Goal: Entertainment & Leisure: Consume media (video, audio)

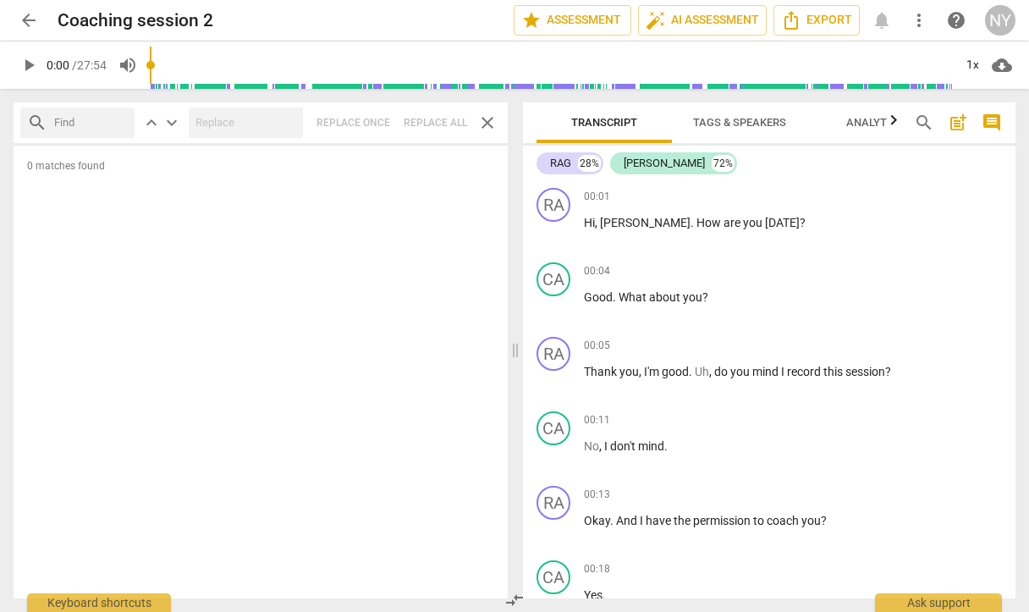
click at [33, 56] on span "play_arrow" at bounding box center [29, 65] width 20 height 20
click at [977, 67] on div "1x" at bounding box center [973, 65] width 32 height 27
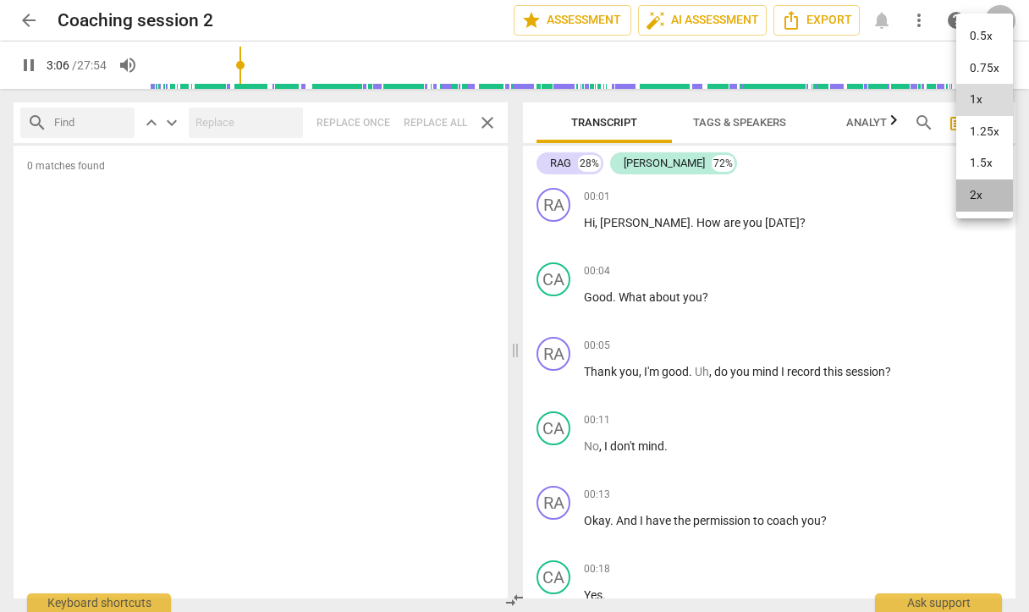
click at [980, 196] on li "2x" at bounding box center [985, 195] width 57 height 32
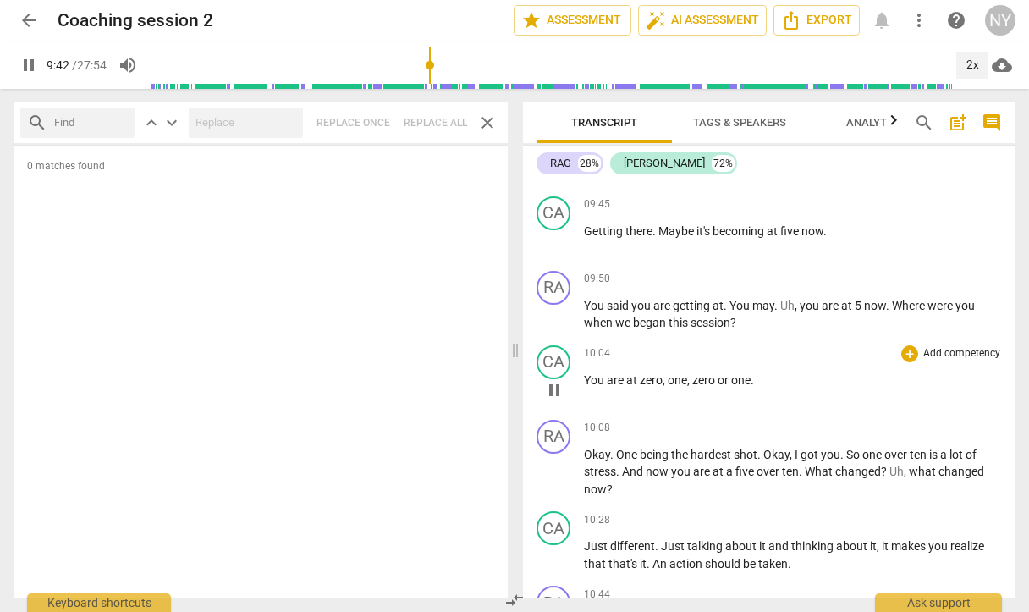
scroll to position [2585, 0]
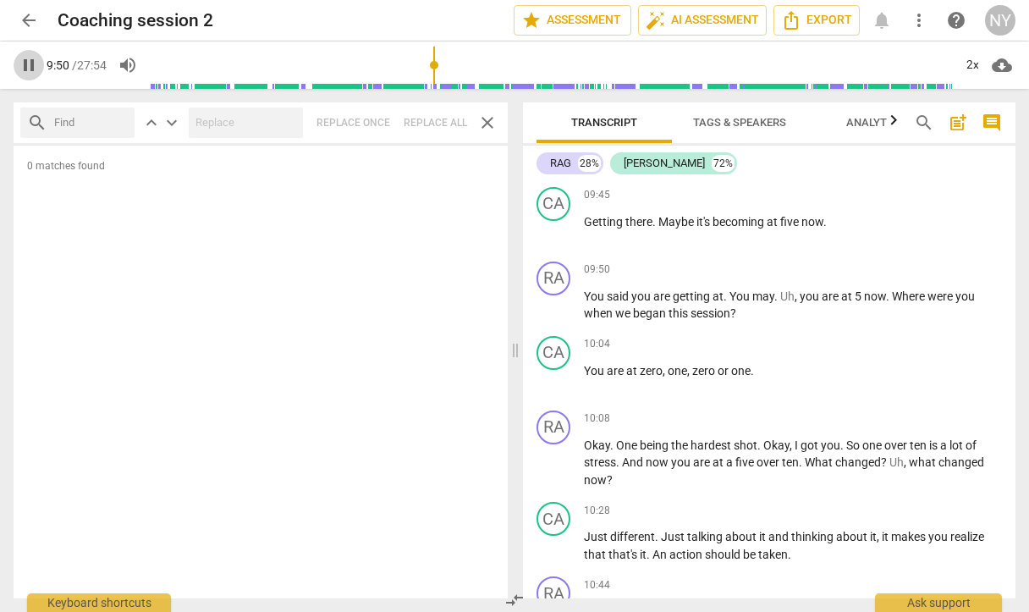
click at [30, 59] on span "pause" at bounding box center [29, 65] width 20 height 20
click at [31, 63] on span "play_arrow" at bounding box center [29, 65] width 20 height 20
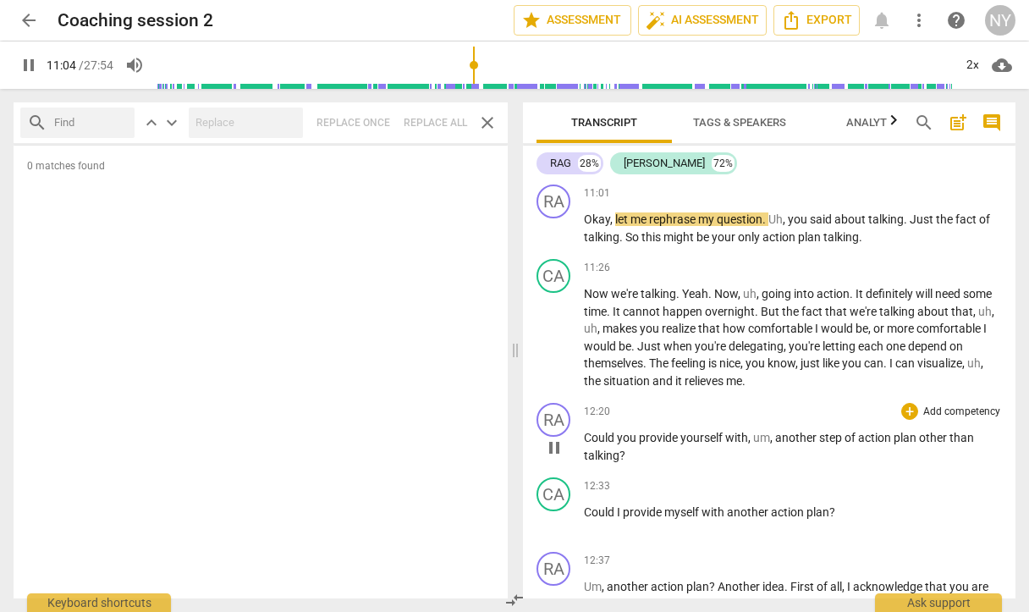
scroll to position [3134, 0]
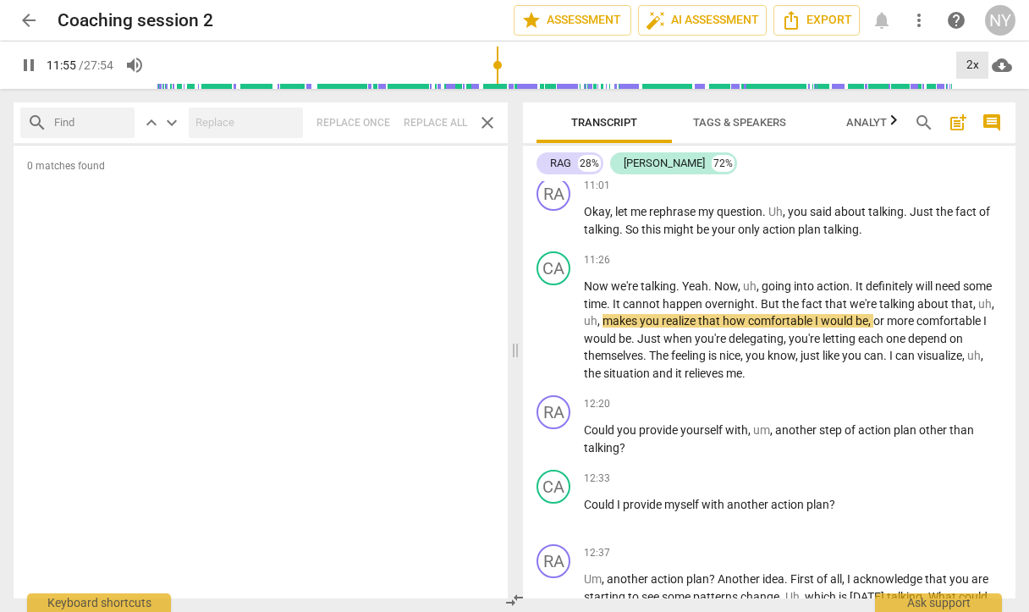
click at [968, 63] on div "2x" at bounding box center [973, 65] width 32 height 27
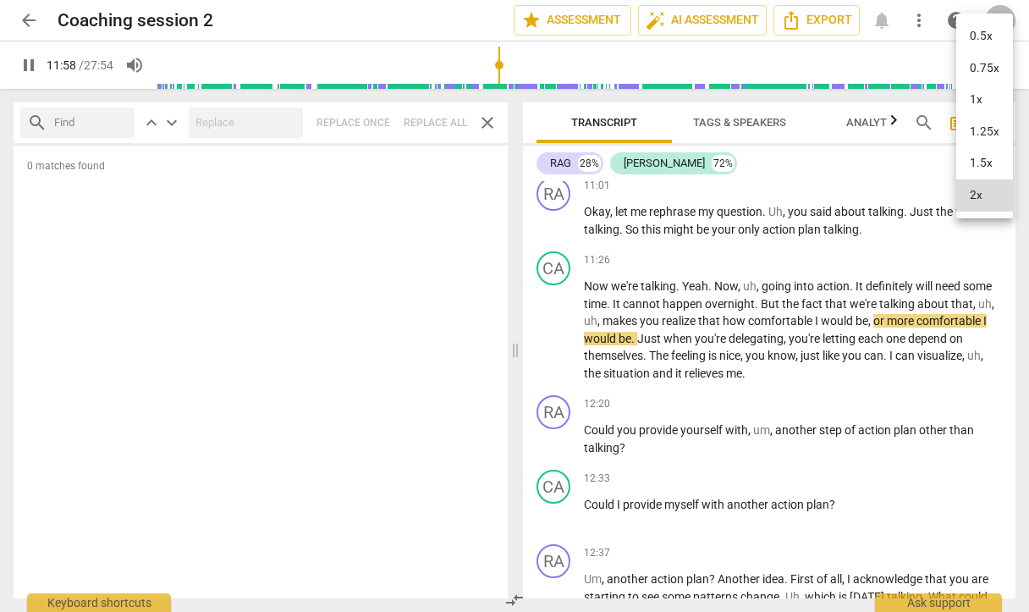
click at [975, 96] on li "1x" at bounding box center [985, 100] width 57 height 32
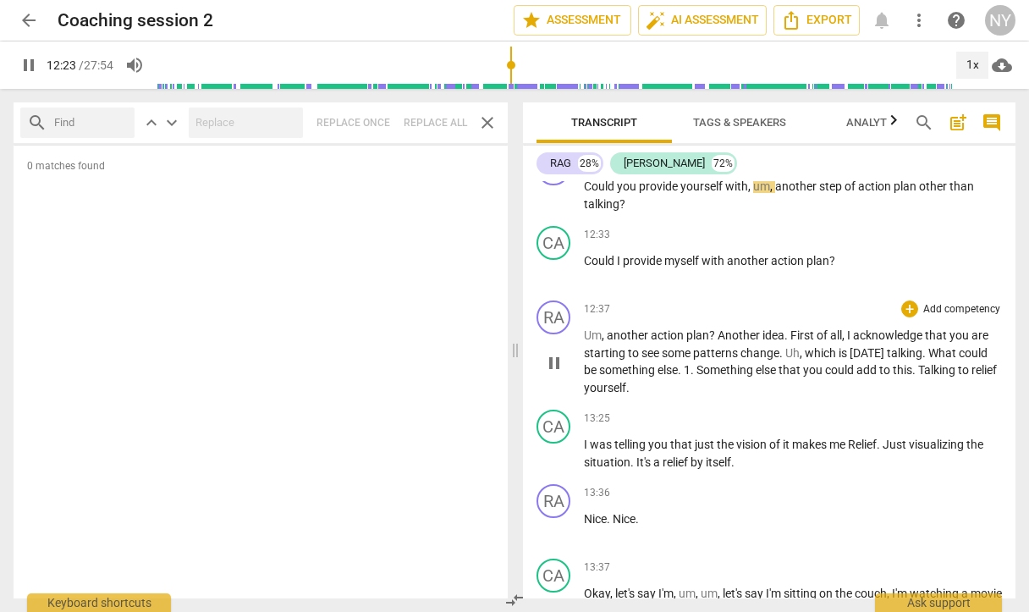
scroll to position [3359, 0]
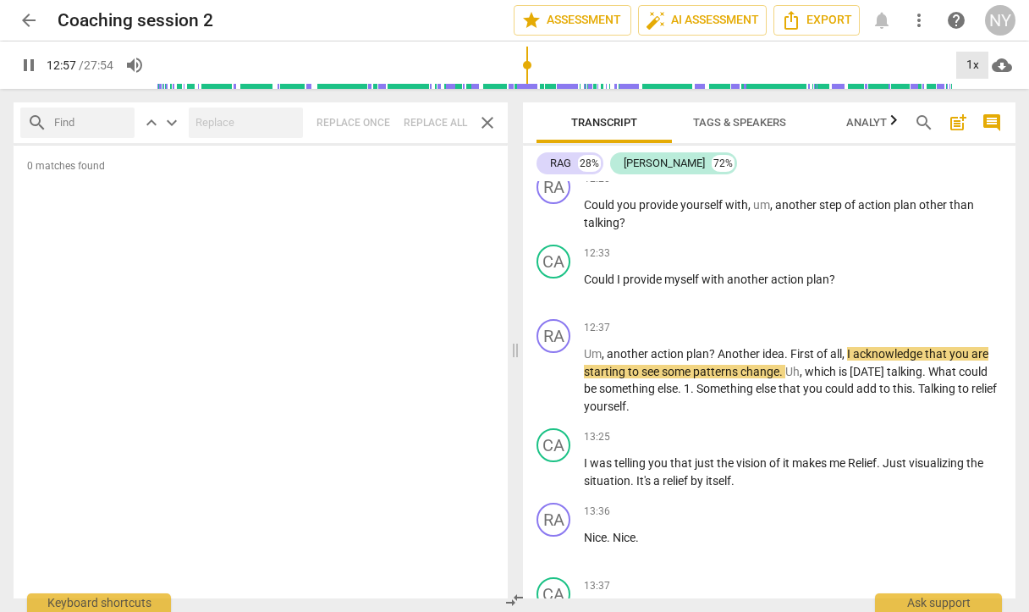
click at [976, 61] on div "1x" at bounding box center [973, 65] width 32 height 27
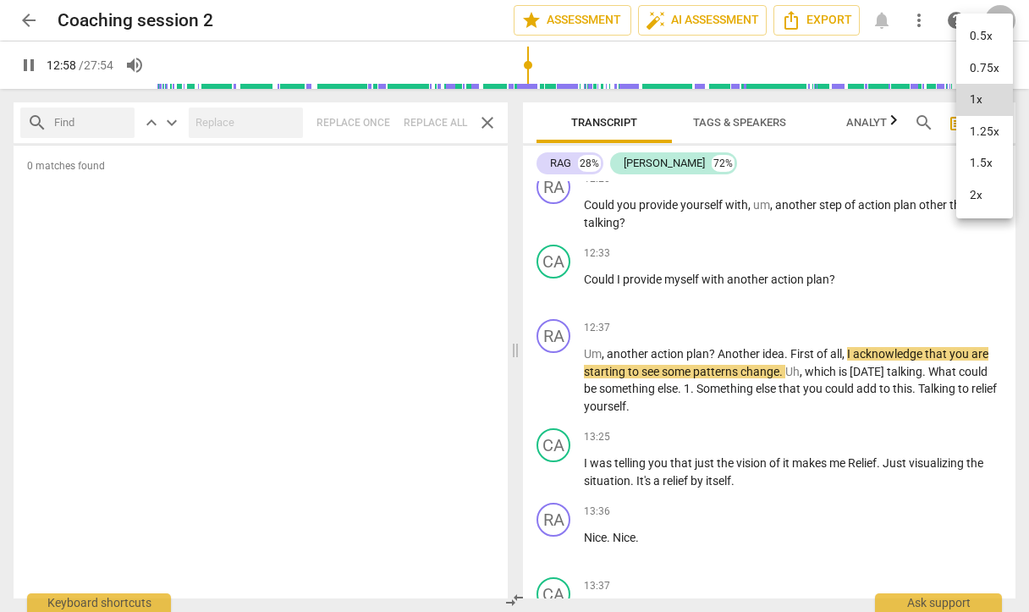
click at [984, 188] on li "2x" at bounding box center [985, 195] width 57 height 32
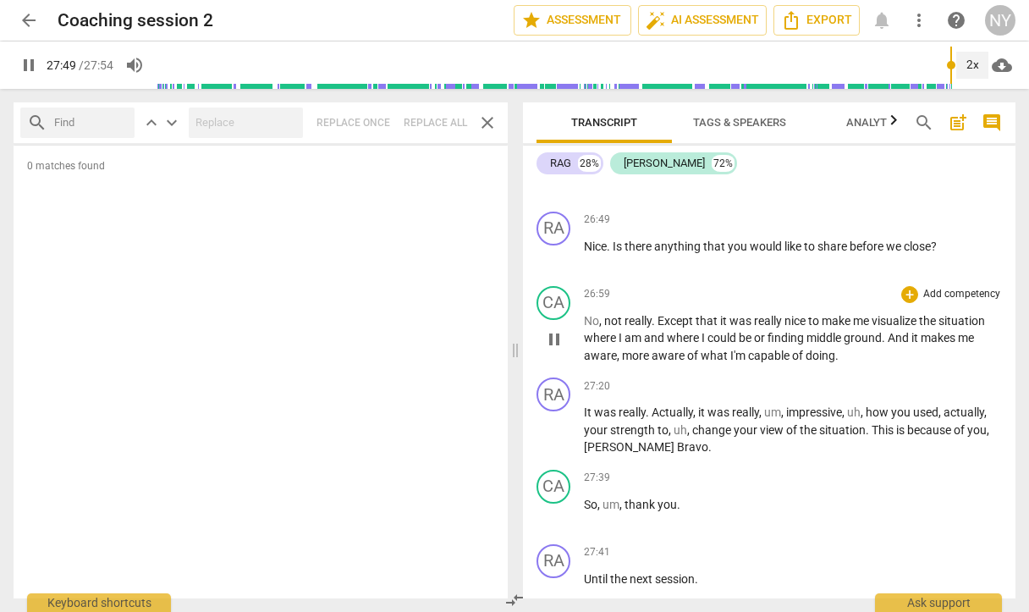
scroll to position [7254, 0]
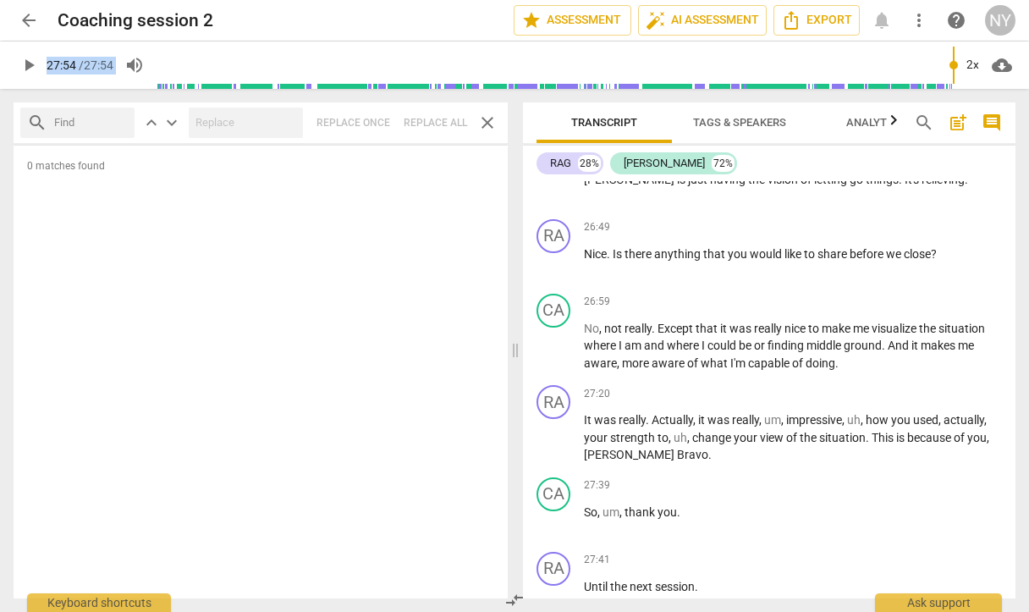
drag, startPoint x: 954, startPoint y: 69, endPoint x: -98, endPoint y: 85, distance: 1052.3
click at [0, 0] on html "arrow_back Coaching session 2 edit star Assessment auto_fix_high AI Assessment …" at bounding box center [514, 0] width 1029 height 0
click at [30, 61] on span "play_arrow" at bounding box center [29, 65] width 20 height 20
click at [984, 61] on div "2x" at bounding box center [973, 65] width 32 height 27
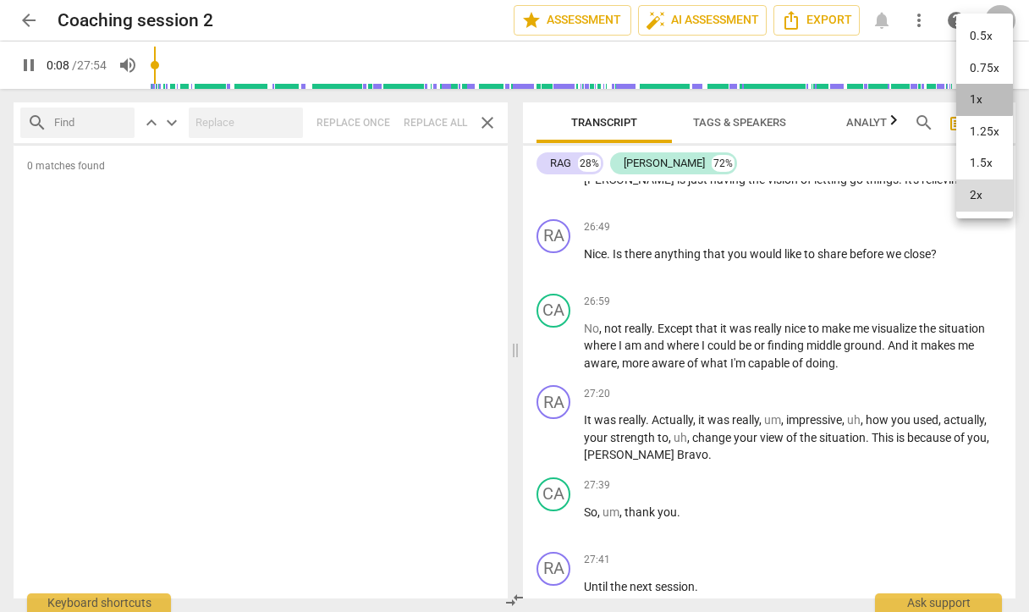
click at [962, 95] on li "1x" at bounding box center [985, 100] width 57 height 32
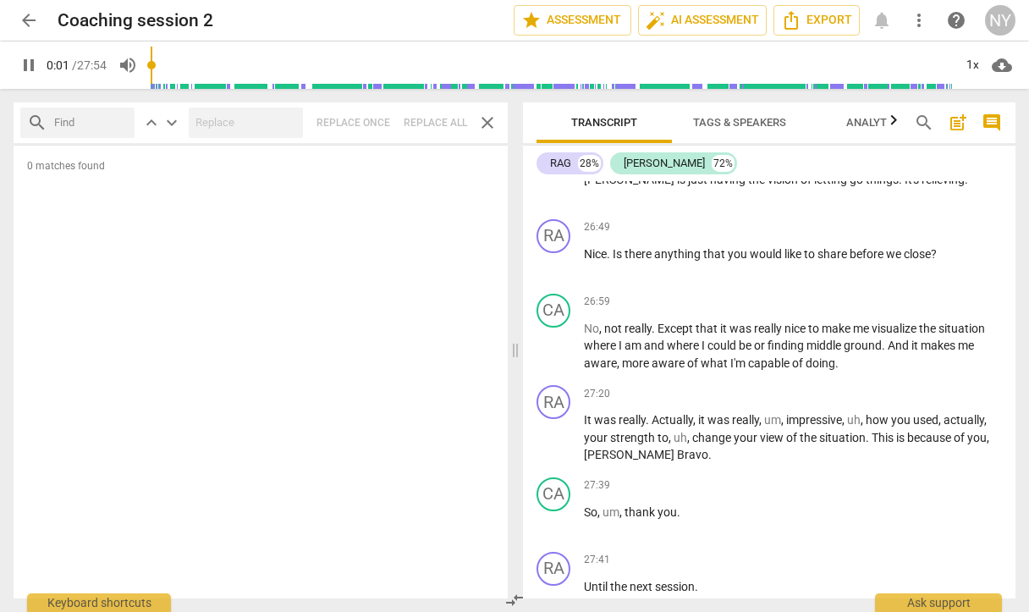
drag, startPoint x: 165, startPoint y: 65, endPoint x: 113, endPoint y: 67, distance: 52.5
click at [113, 67] on div "pause 0:01 / 27:54 volume_up 1x cloud_download" at bounding box center [515, 64] width 1002 height 47
click at [39, 63] on span "pause" at bounding box center [29, 65] width 30 height 20
drag, startPoint x: 163, startPoint y: 63, endPoint x: 146, endPoint y: 64, distance: 17.0
click at [146, 64] on div "play_arrow 0:00 / 27:54 volume_up 1x cloud_download" at bounding box center [515, 64] width 1002 height 47
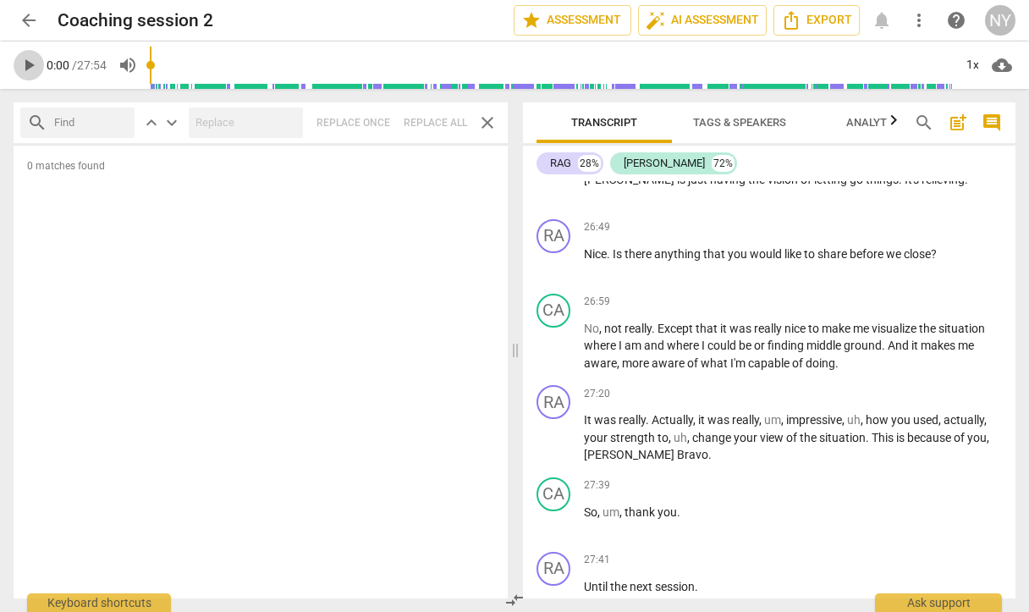
click at [34, 63] on span "play_arrow" at bounding box center [29, 65] width 20 height 20
click at [34, 63] on span "pause" at bounding box center [29, 65] width 20 height 20
click at [34, 73] on span "play_arrow" at bounding box center [29, 65] width 20 height 20
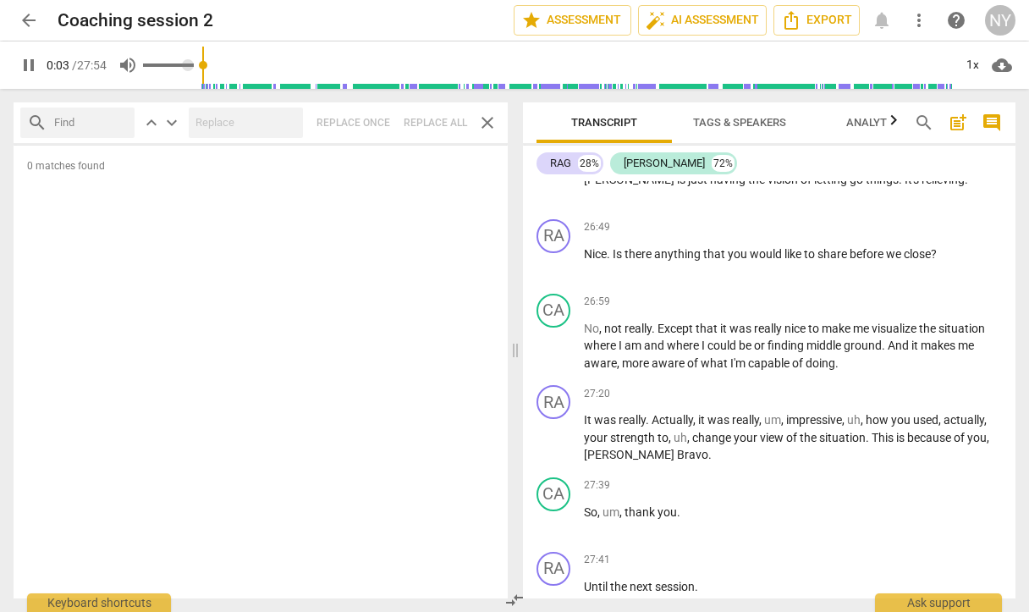
drag, startPoint x: 152, startPoint y: 64, endPoint x: 122, endPoint y: 64, distance: 29.6
click at [122, 64] on div "pause 0:03 / 27:54 volume_up 1x cloud_download" at bounding box center [515, 64] width 1002 height 47
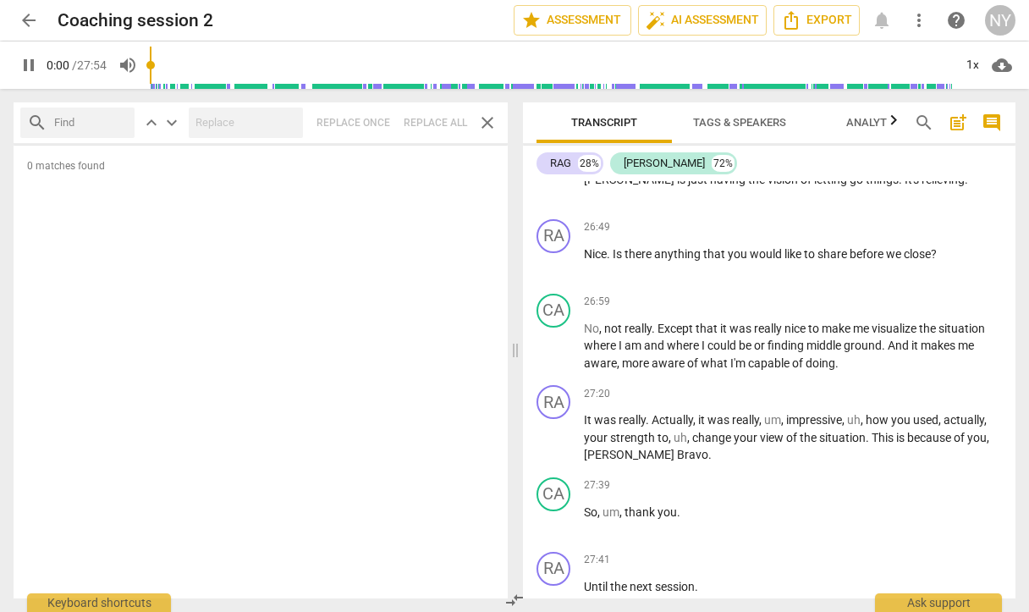
drag, startPoint x: 157, startPoint y: 63, endPoint x: 119, endPoint y: 63, distance: 37.2
click at [119, 63] on div "pause 0:00 / 27:54 volume_up 1x cloud_download" at bounding box center [515, 64] width 1002 height 47
click at [33, 68] on span "pause" at bounding box center [29, 65] width 20 height 20
click at [34, 63] on span "play_arrow" at bounding box center [29, 65] width 20 height 20
click at [29, 63] on span "pause" at bounding box center [29, 65] width 20 height 20
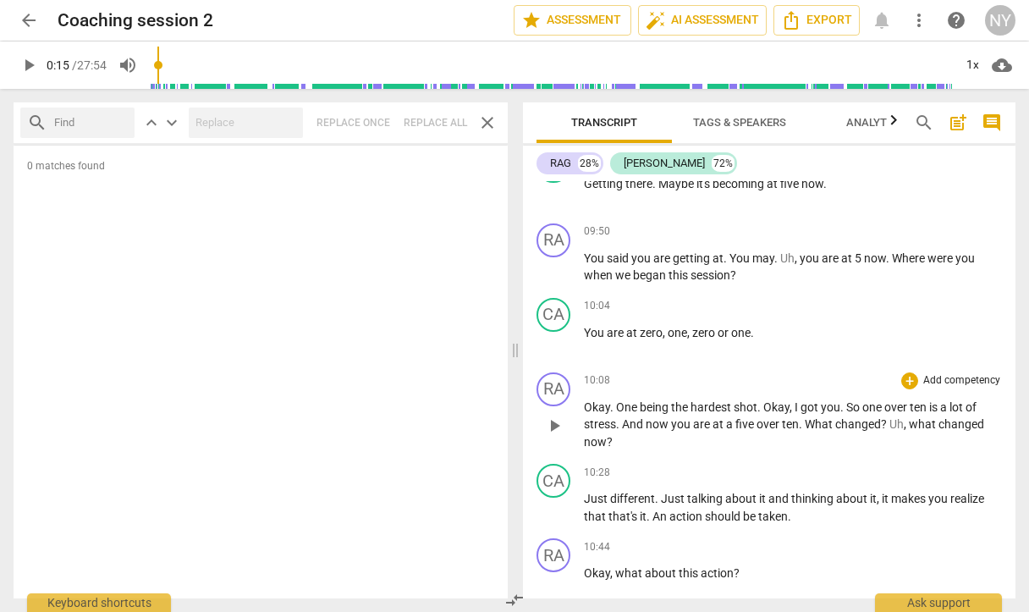
scroll to position [2622, 0]
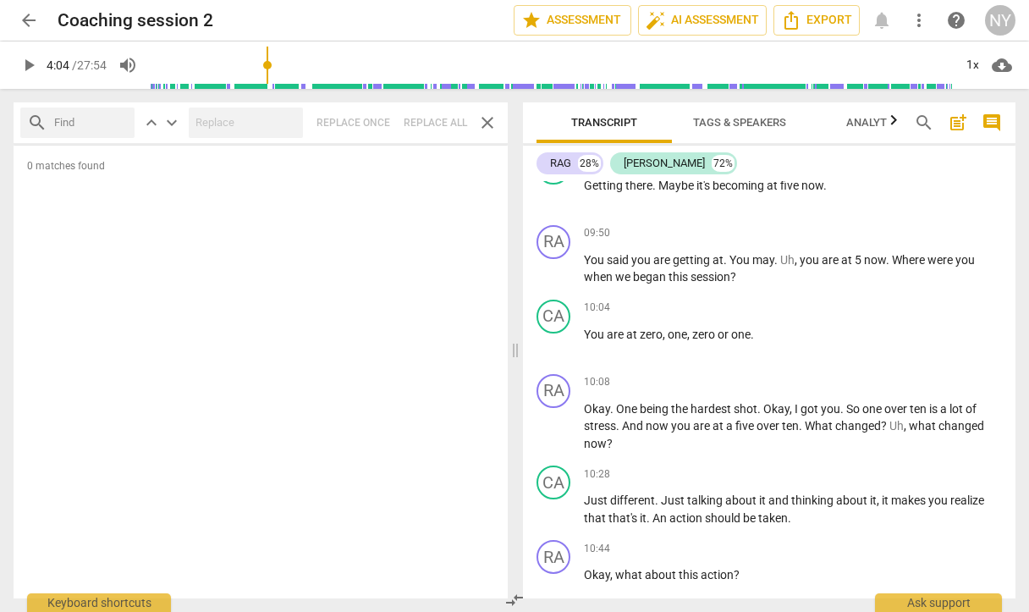
click at [270, 67] on input "range" at bounding box center [551, 65] width 803 height 54
click at [301, 63] on input "range" at bounding box center [551, 65] width 803 height 54
click at [355, 63] on input "range" at bounding box center [551, 65] width 803 height 54
click at [398, 60] on input "range" at bounding box center [551, 65] width 803 height 54
click at [22, 71] on span "play_arrow" at bounding box center [29, 65] width 20 height 20
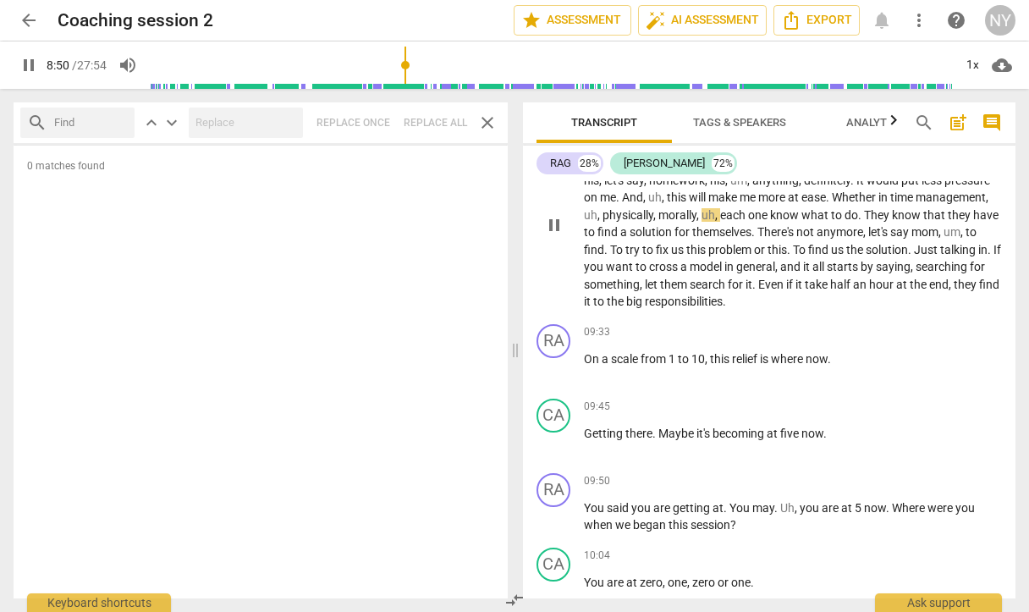
scroll to position [2363, 0]
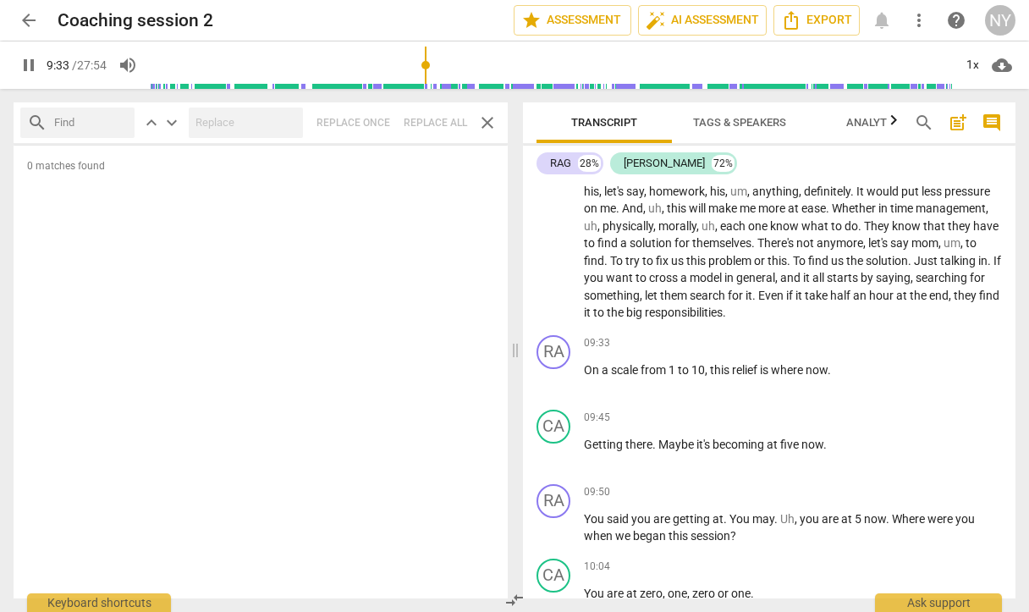
click at [25, 73] on span "pause" at bounding box center [29, 65] width 20 height 20
click at [25, 73] on span "play_arrow" at bounding box center [29, 65] width 20 height 20
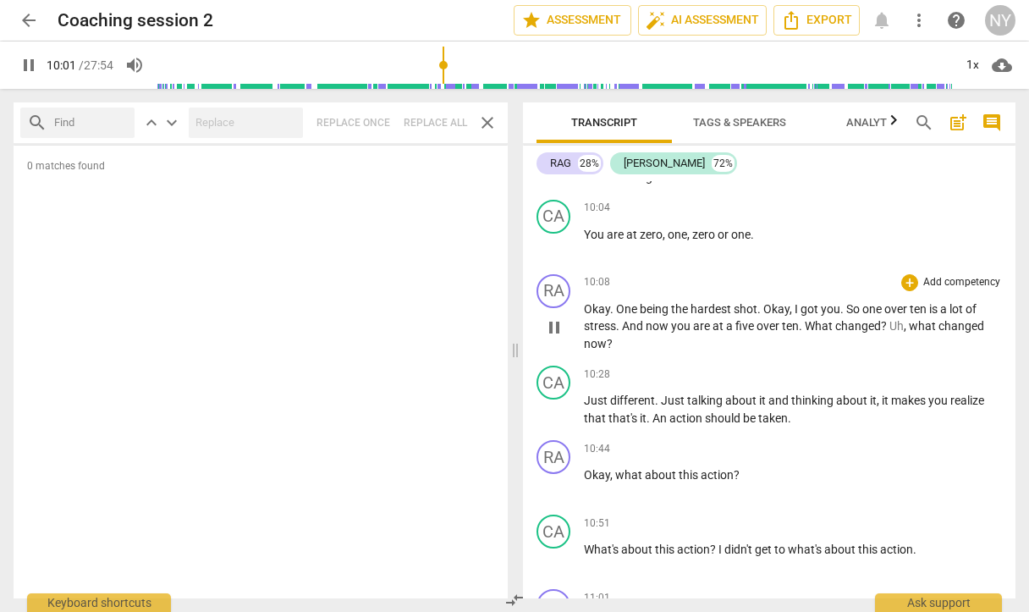
scroll to position [2727, 0]
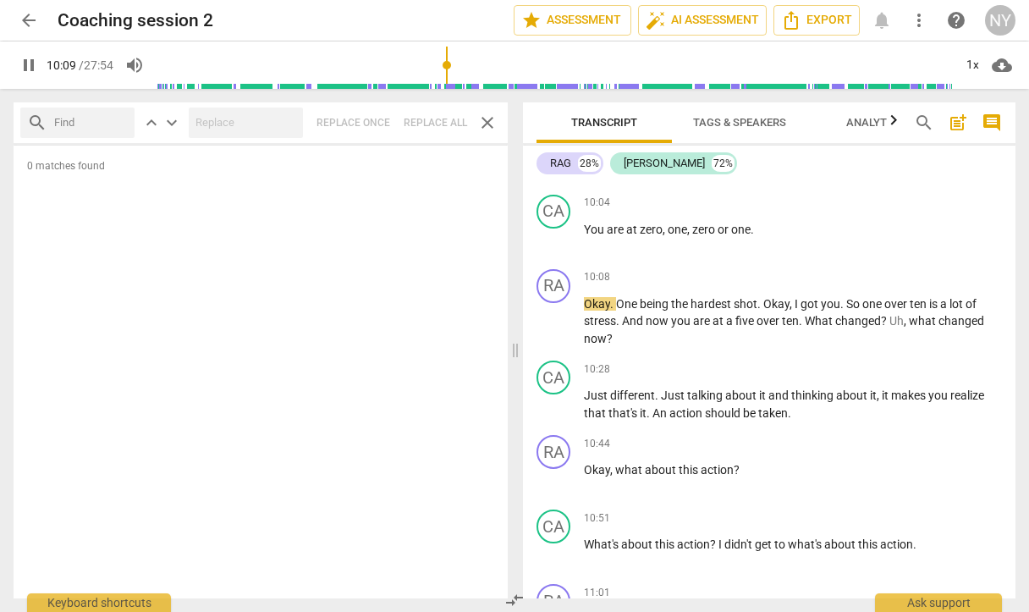
click at [33, 62] on span "pause" at bounding box center [29, 65] width 20 height 20
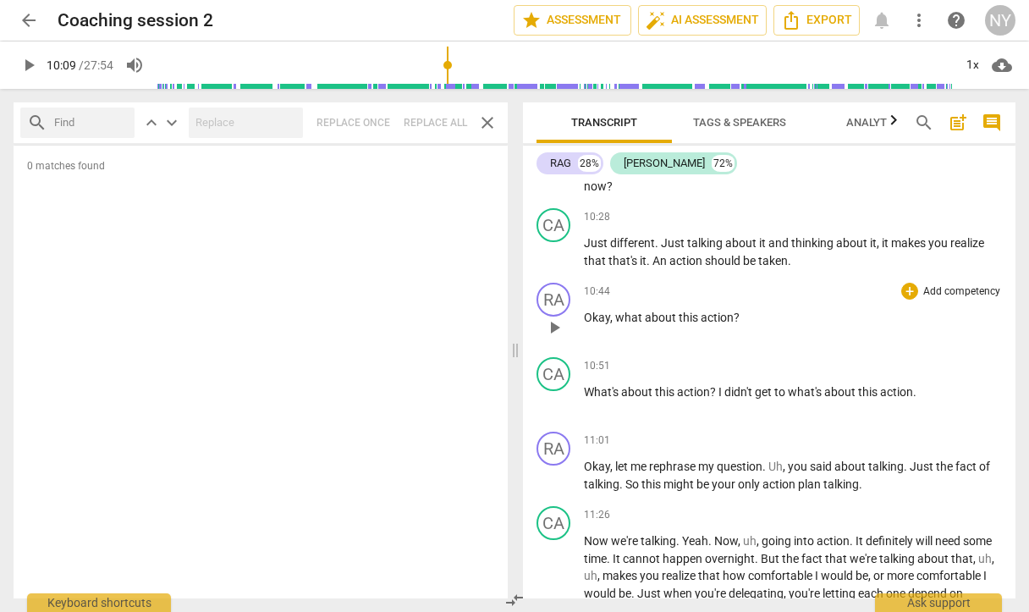
scroll to position [2881, 0]
click at [36, 68] on span "play_arrow" at bounding box center [29, 65] width 20 height 20
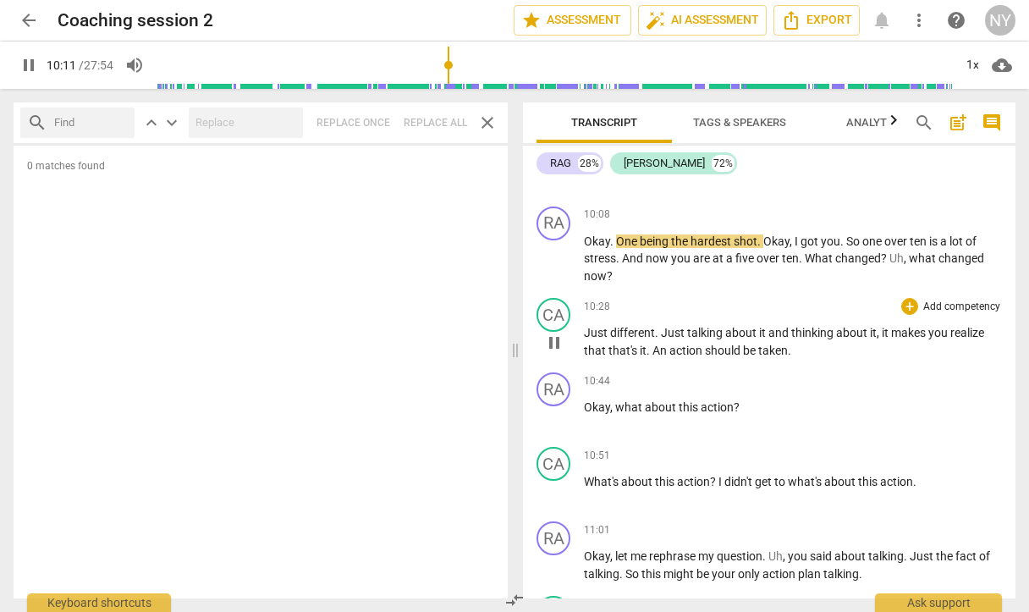
scroll to position [2787, 0]
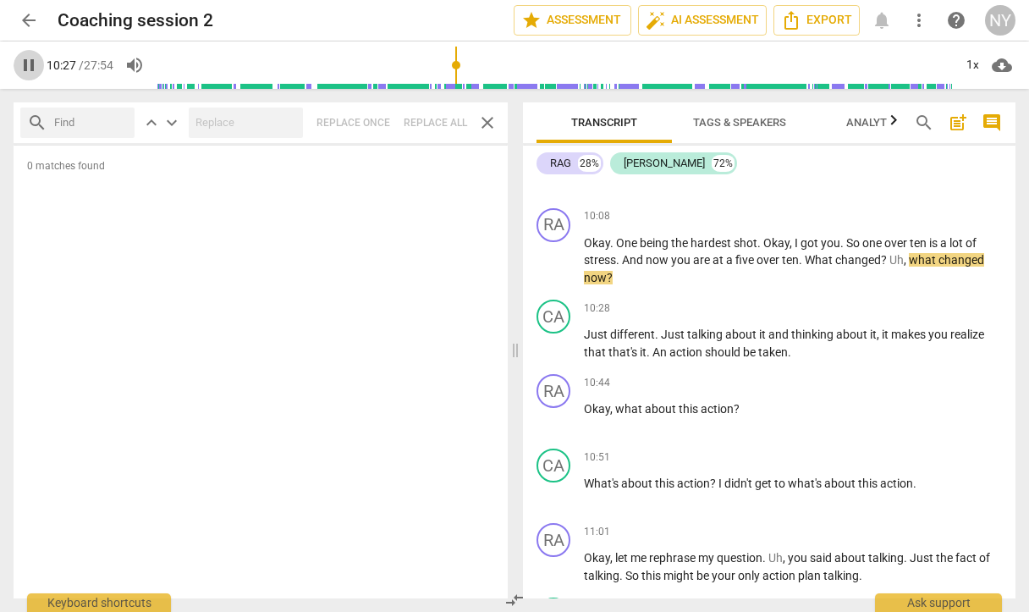
click at [30, 69] on span "pause" at bounding box center [29, 65] width 20 height 20
click at [25, 63] on span "play_arrow" at bounding box center [29, 65] width 20 height 20
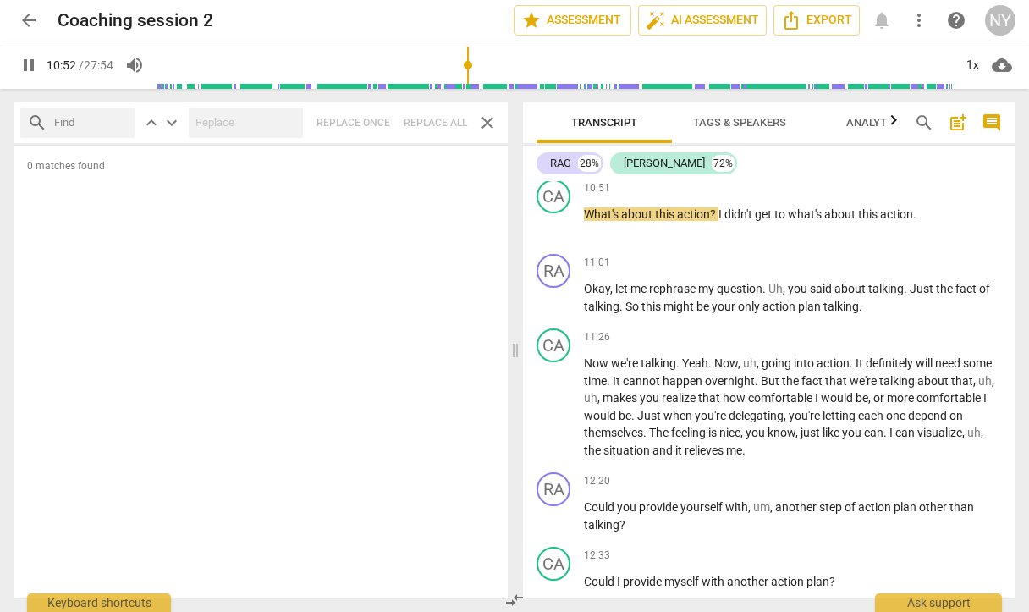
scroll to position [3058, 0]
click at [25, 66] on span "pause" at bounding box center [29, 65] width 20 height 20
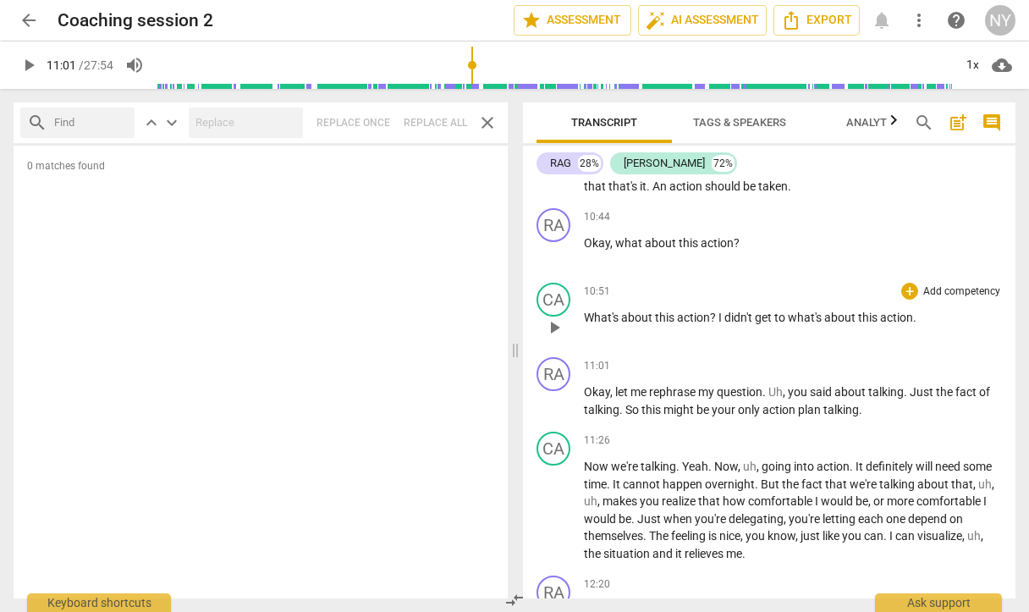
scroll to position [2931, 0]
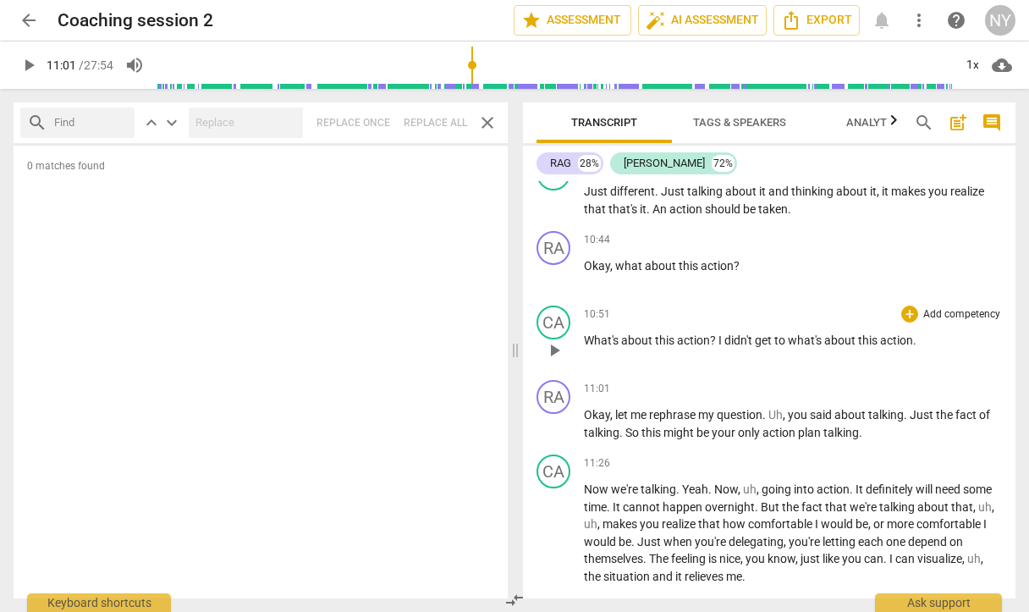
click at [758, 317] on div "10:51 + Add competency keyboard_arrow_right" at bounding box center [793, 314] width 418 height 17
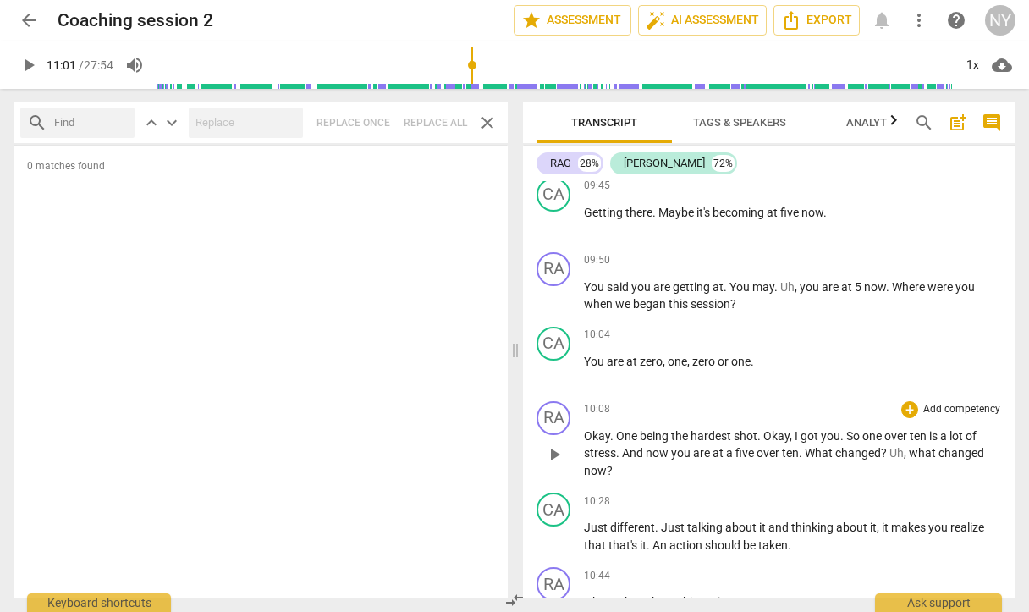
scroll to position [2599, 0]
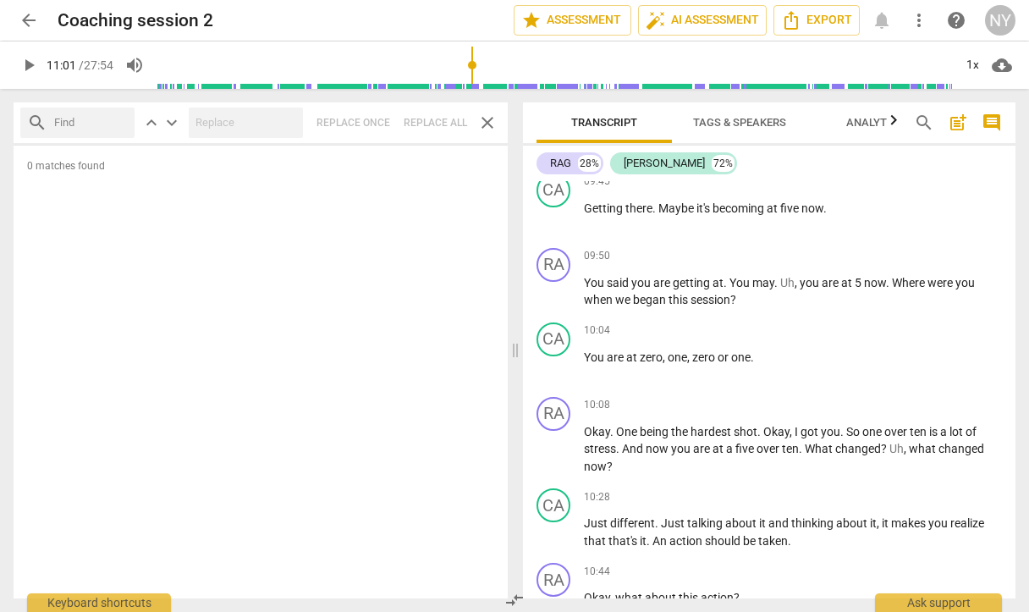
click at [29, 61] on span "play_arrow" at bounding box center [29, 65] width 20 height 20
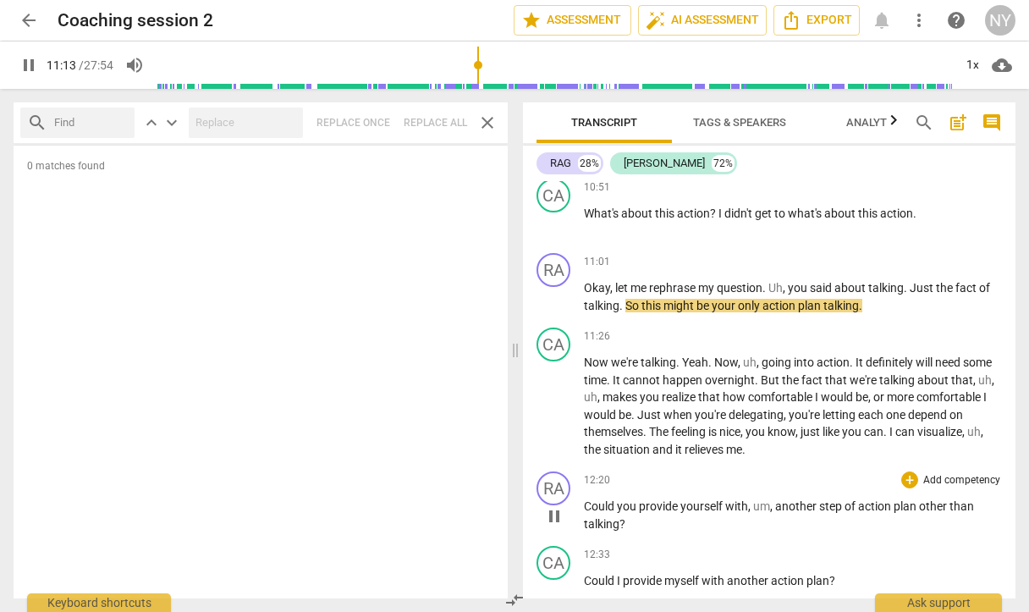
scroll to position [3068, 0]
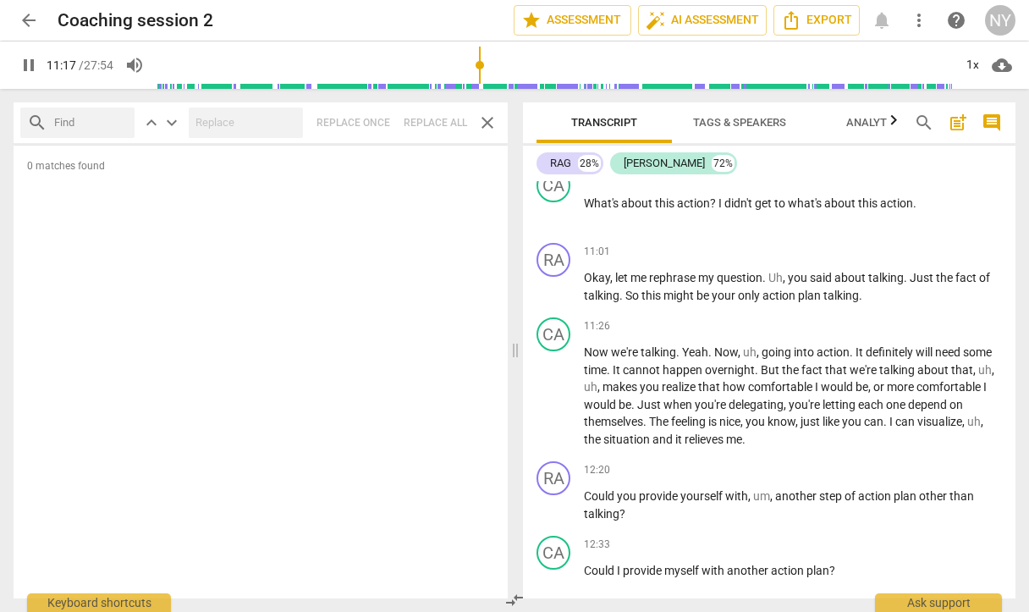
click at [34, 71] on span "pause" at bounding box center [29, 65] width 20 height 20
click at [34, 71] on span "play_arrow" at bounding box center [29, 65] width 20 height 20
click at [29, 59] on span "pause" at bounding box center [29, 65] width 20 height 20
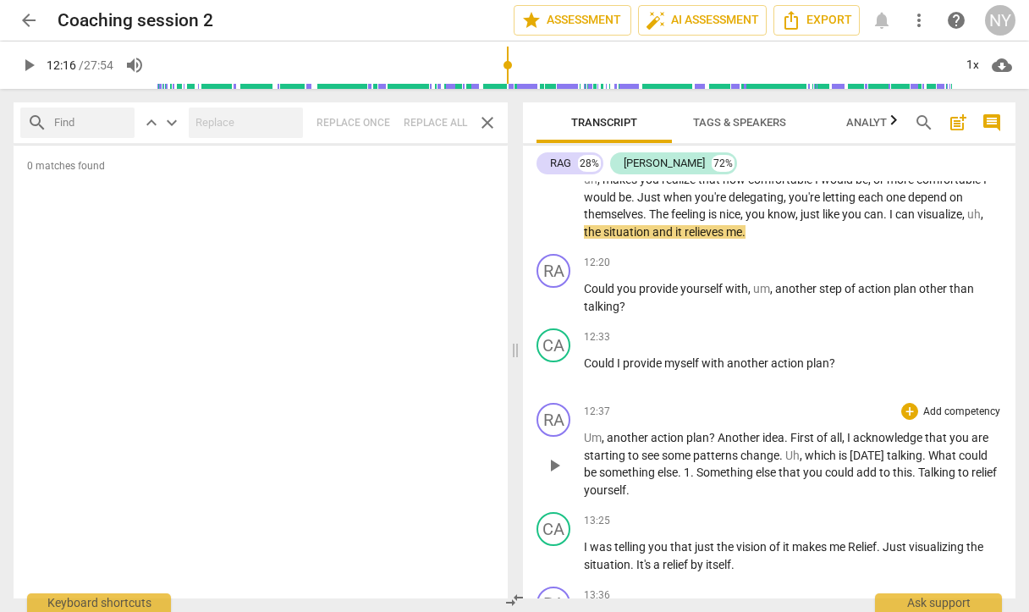
scroll to position [3281, 0]
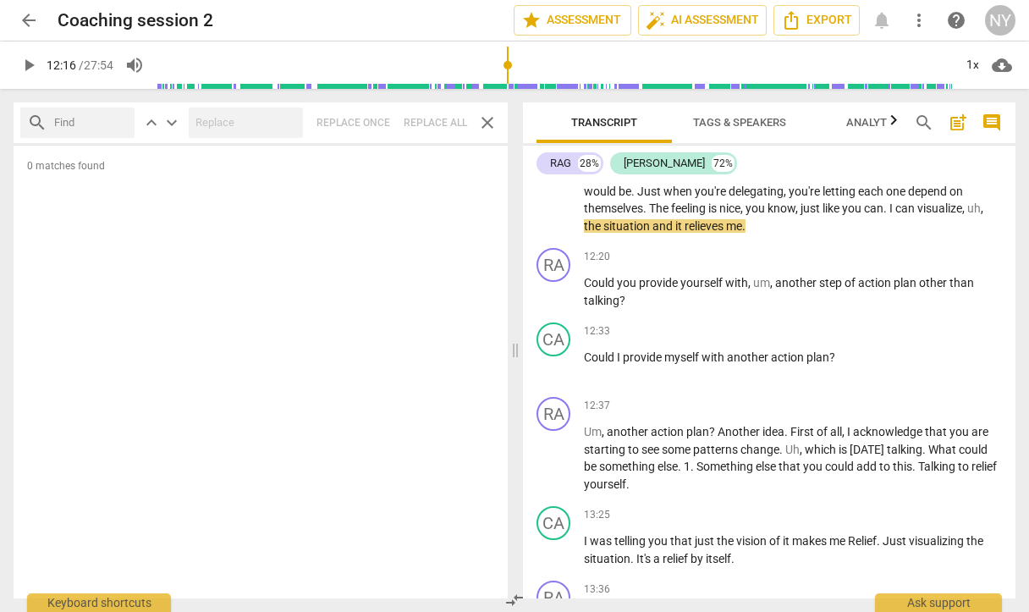
click at [21, 64] on span "play_arrow" at bounding box center [29, 65] width 20 height 20
click at [22, 62] on span "pause" at bounding box center [29, 65] width 20 height 20
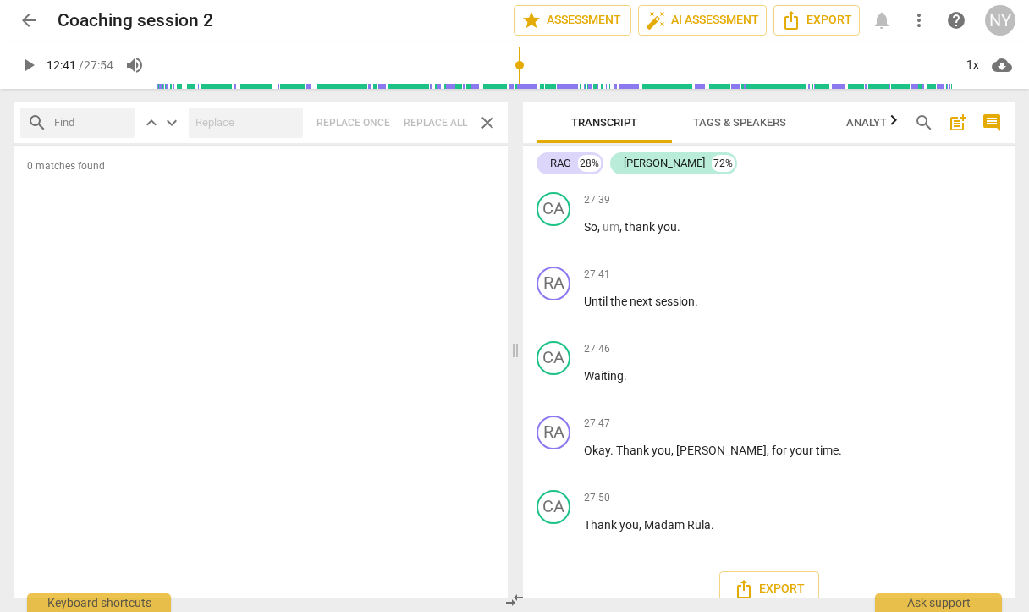
scroll to position [7538, 0]
click at [941, 60] on input "range" at bounding box center [555, 65] width 797 height 54
click at [29, 68] on span "play_arrow" at bounding box center [29, 65] width 20 height 20
type input "1674"
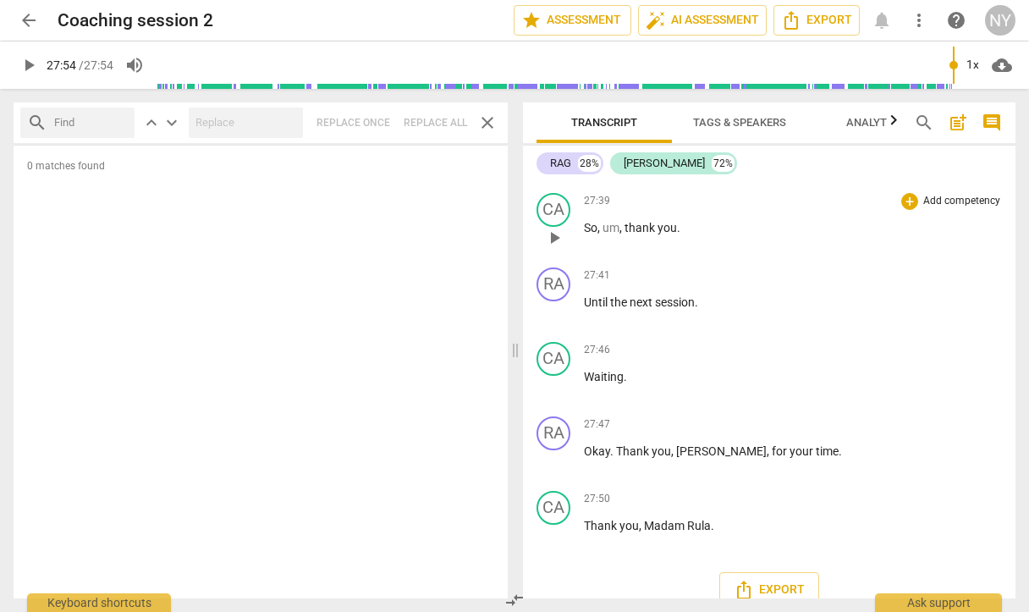
scroll to position [7538, 0]
